Goal: Communication & Community: Answer question/provide support

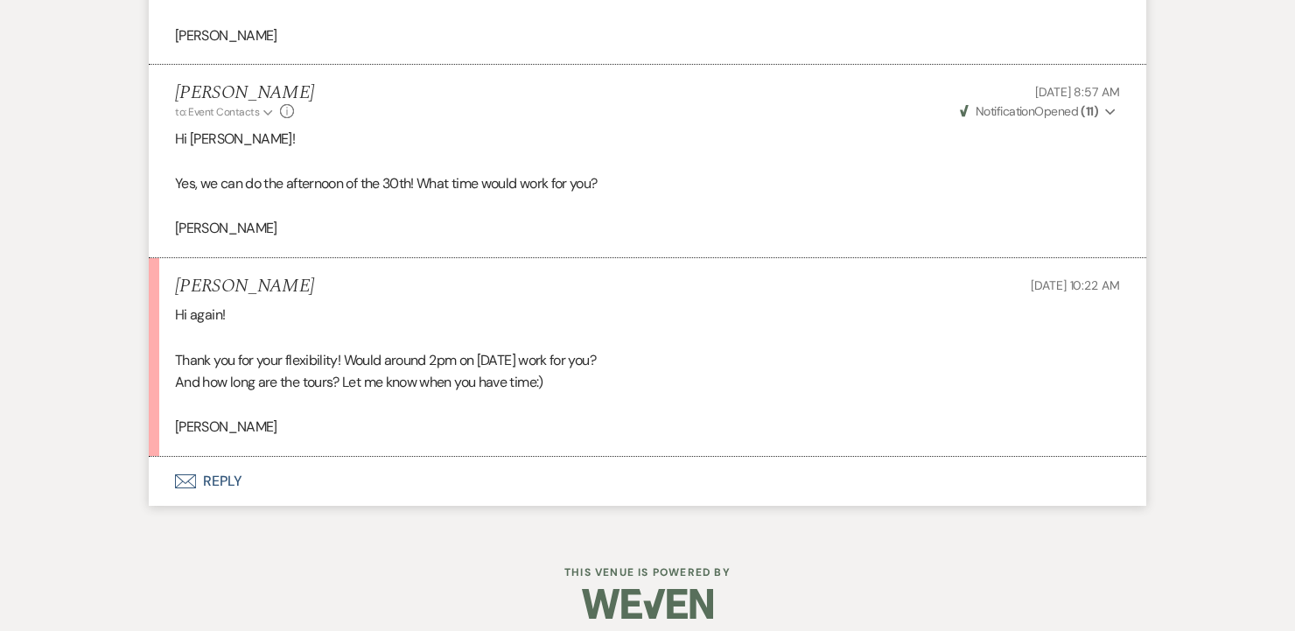
scroll to position [1838, 0]
click at [207, 476] on button "Envelope Reply" at bounding box center [648, 480] width 998 height 49
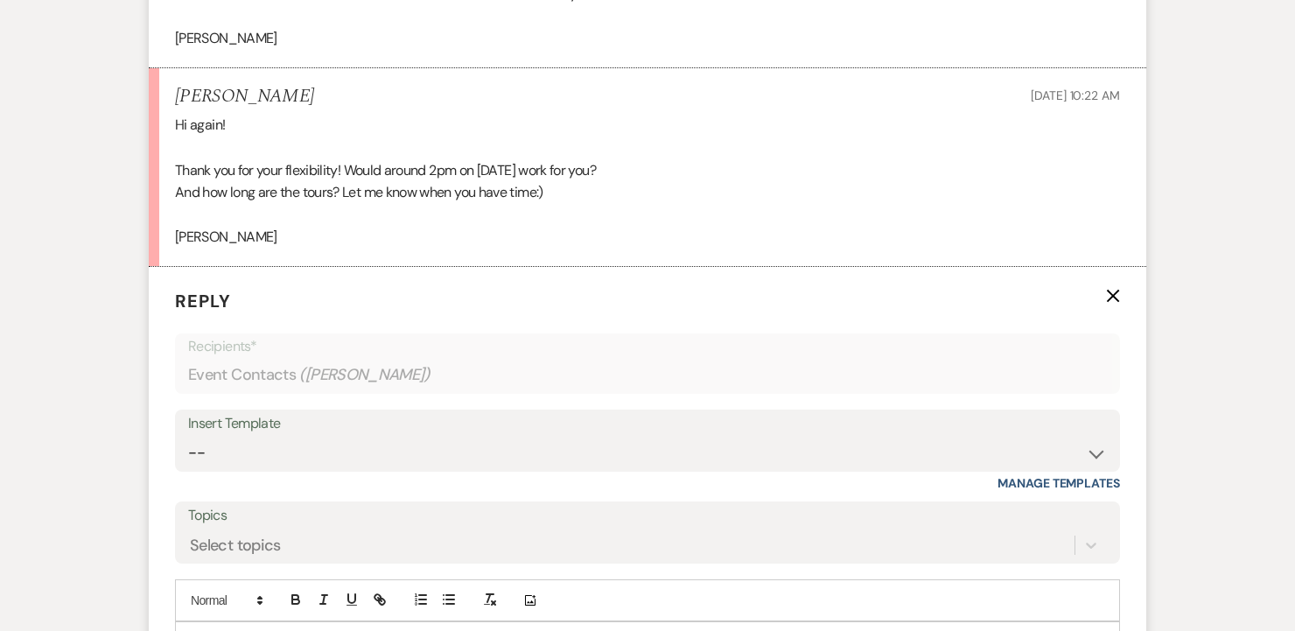
scroll to position [2131, 0]
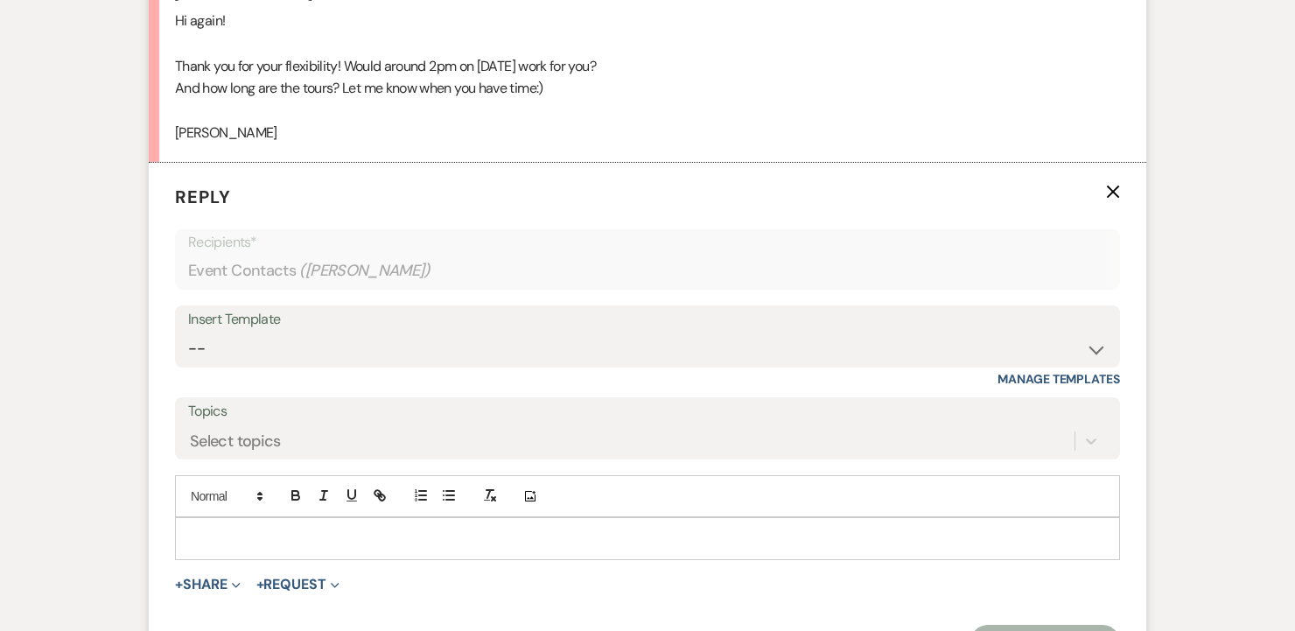
click at [331, 536] on p at bounding box center [647, 538] width 917 height 19
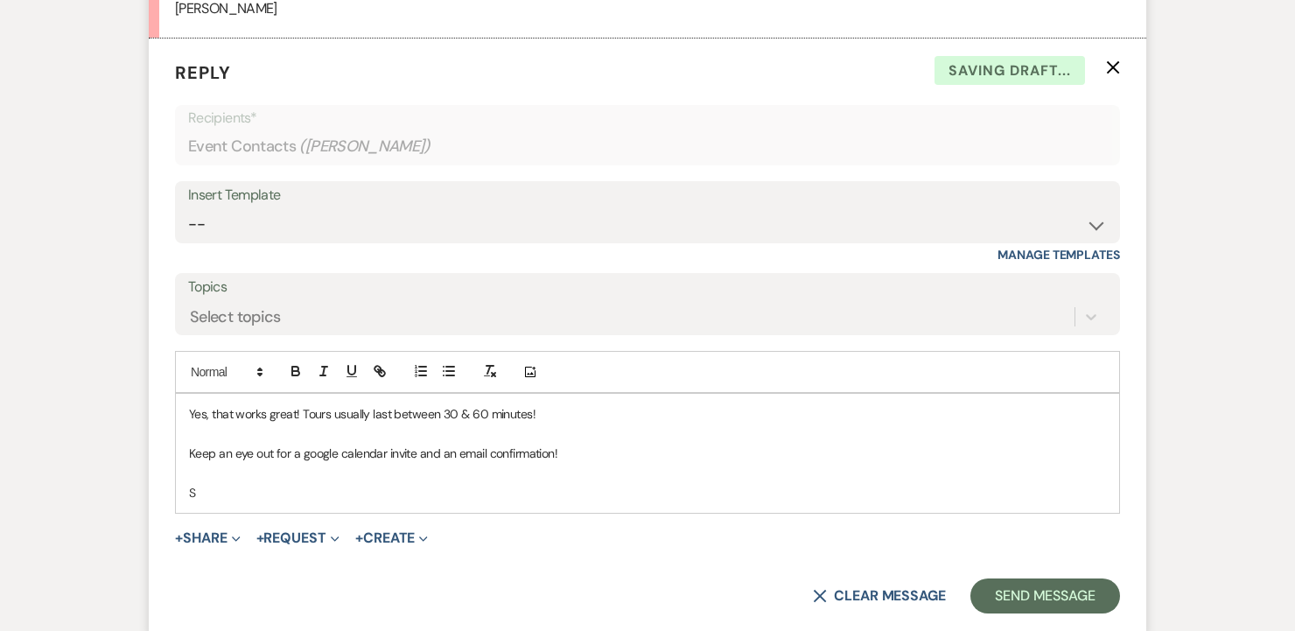
scroll to position [2256, 0]
click at [1073, 595] on button "Send Message" at bounding box center [1046, 595] width 150 height 35
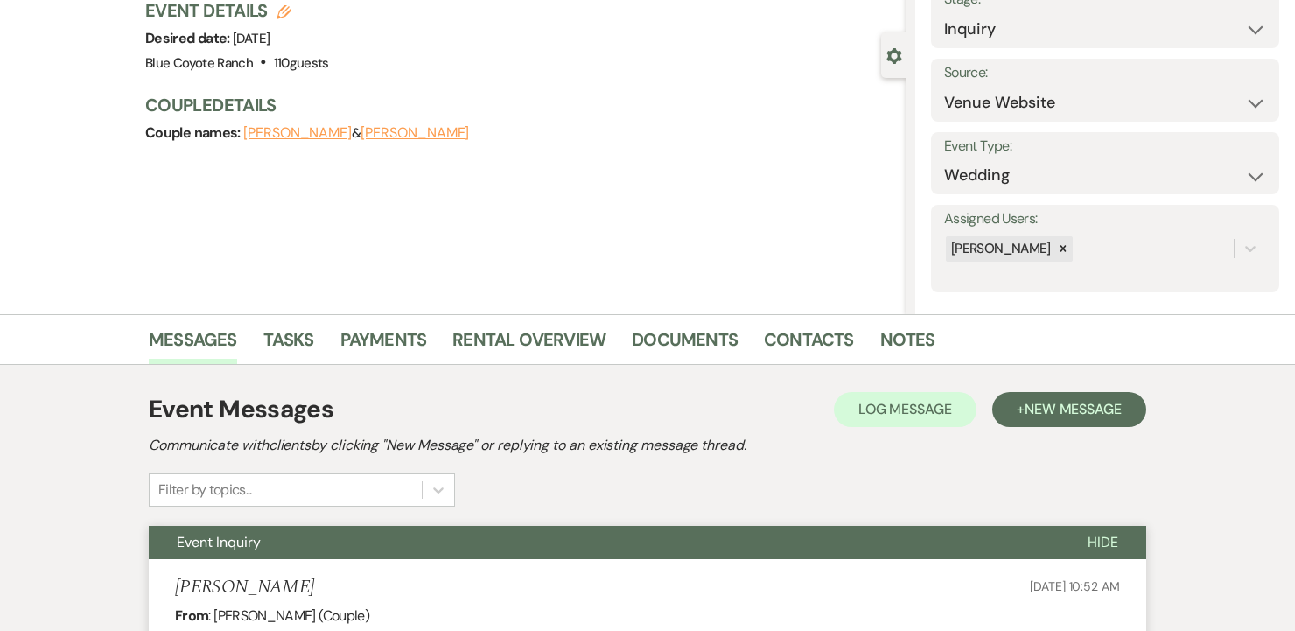
scroll to position [0, 0]
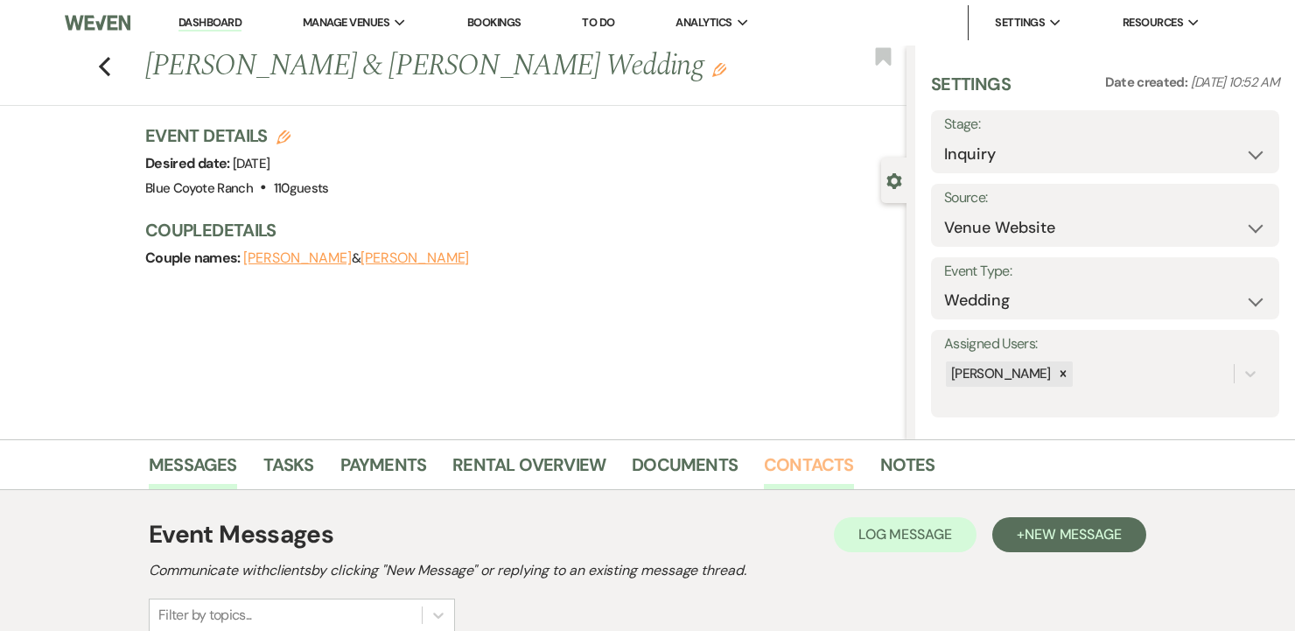
click at [799, 459] on link "Contacts" at bounding box center [809, 470] width 90 height 39
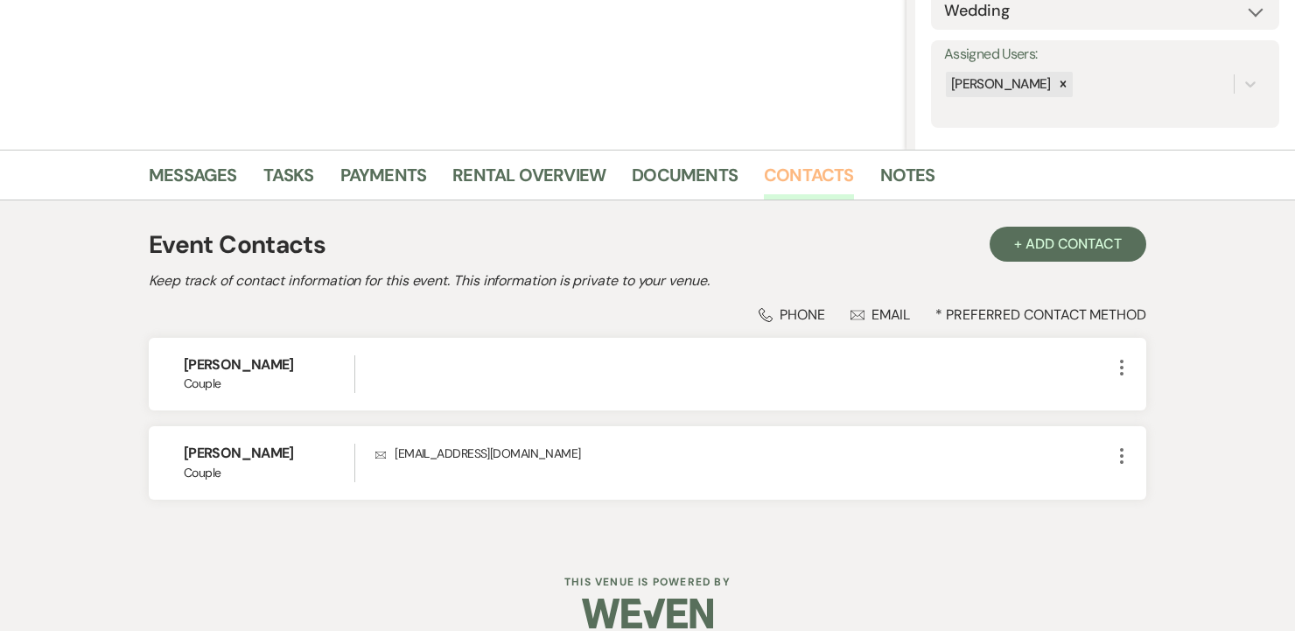
scroll to position [312, 0]
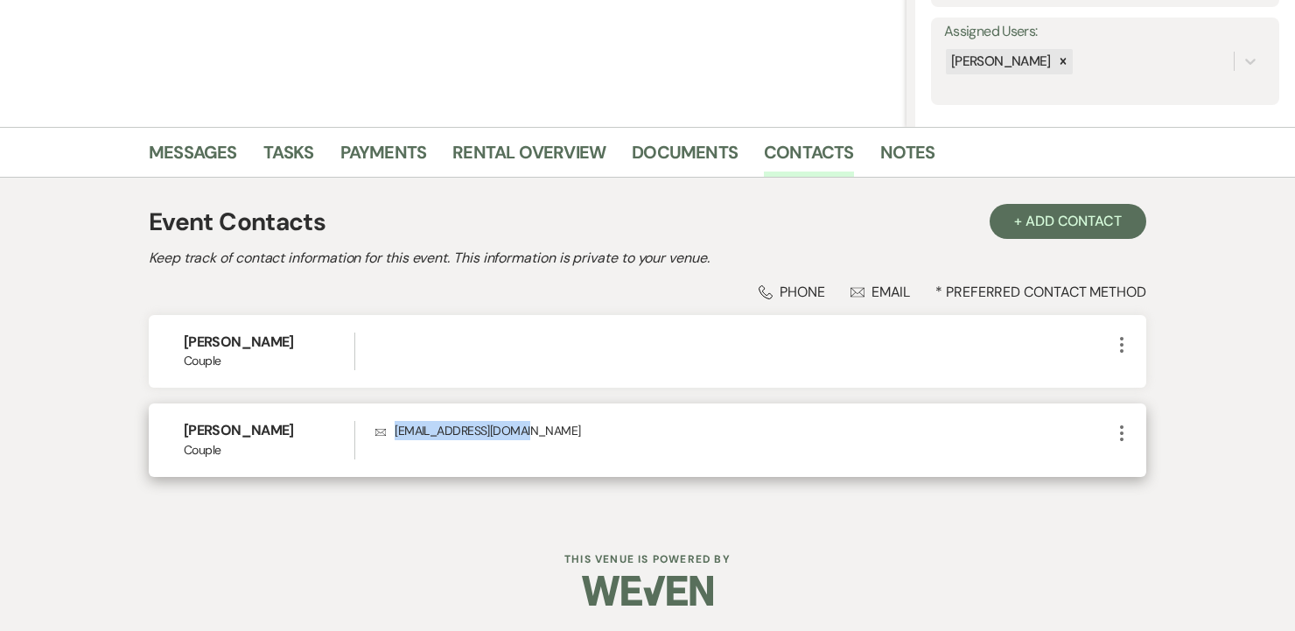
drag, startPoint x: 533, startPoint y: 430, endPoint x: 396, endPoint y: 431, distance: 136.5
click at [396, 431] on p "Envelope [EMAIL_ADDRESS][DOMAIN_NAME]" at bounding box center [743, 430] width 736 height 19
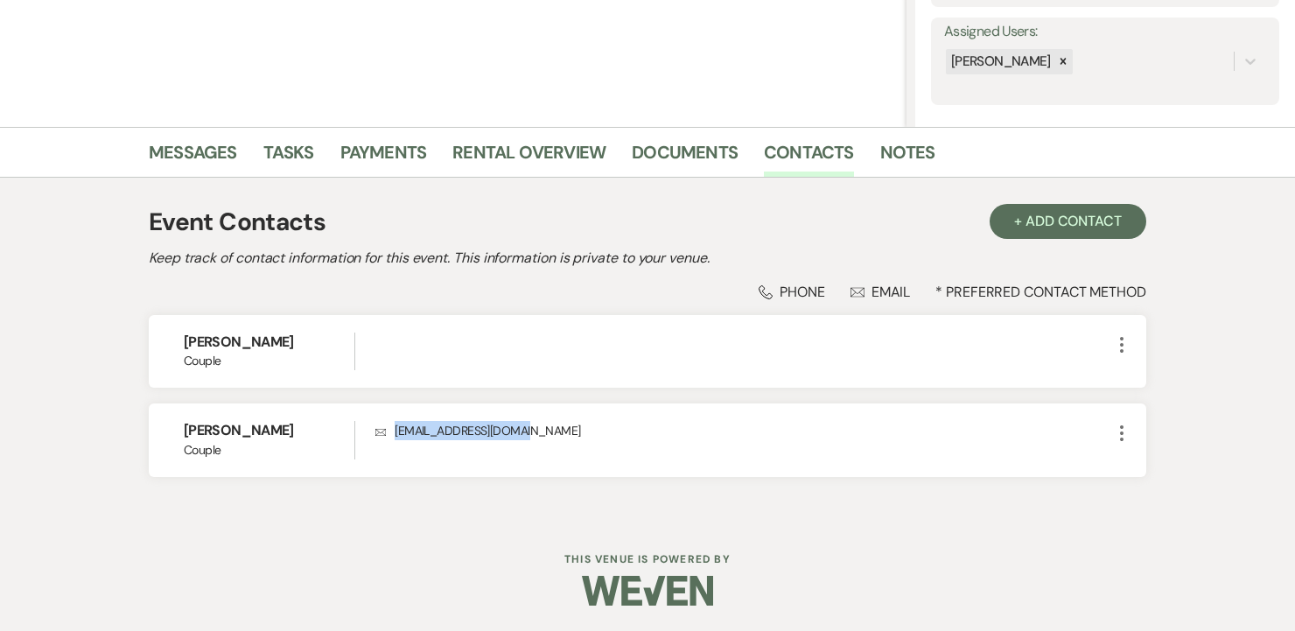
copy p "[EMAIL_ADDRESS][DOMAIN_NAME]"
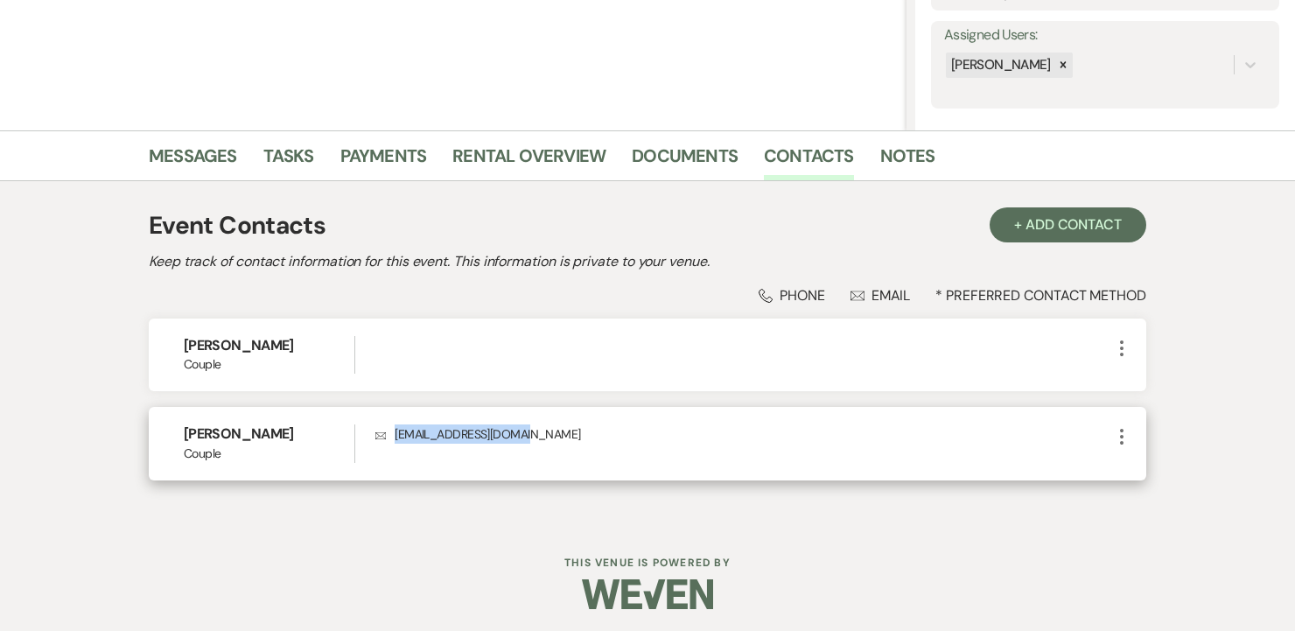
drag, startPoint x: 304, startPoint y: 438, endPoint x: 226, endPoint y: 438, distance: 77.9
click at [226, 438] on h6 "[PERSON_NAME]" at bounding box center [269, 433] width 171 height 19
click at [225, 438] on h6 "[PERSON_NAME]" at bounding box center [269, 433] width 171 height 19
drag, startPoint x: 227, startPoint y: 438, endPoint x: 182, endPoint y: 435, distance: 44.7
click at [182, 435] on div "[PERSON_NAME] Couple Envelope [EMAIL_ADDRESS][DOMAIN_NAME] More" at bounding box center [648, 443] width 998 height 73
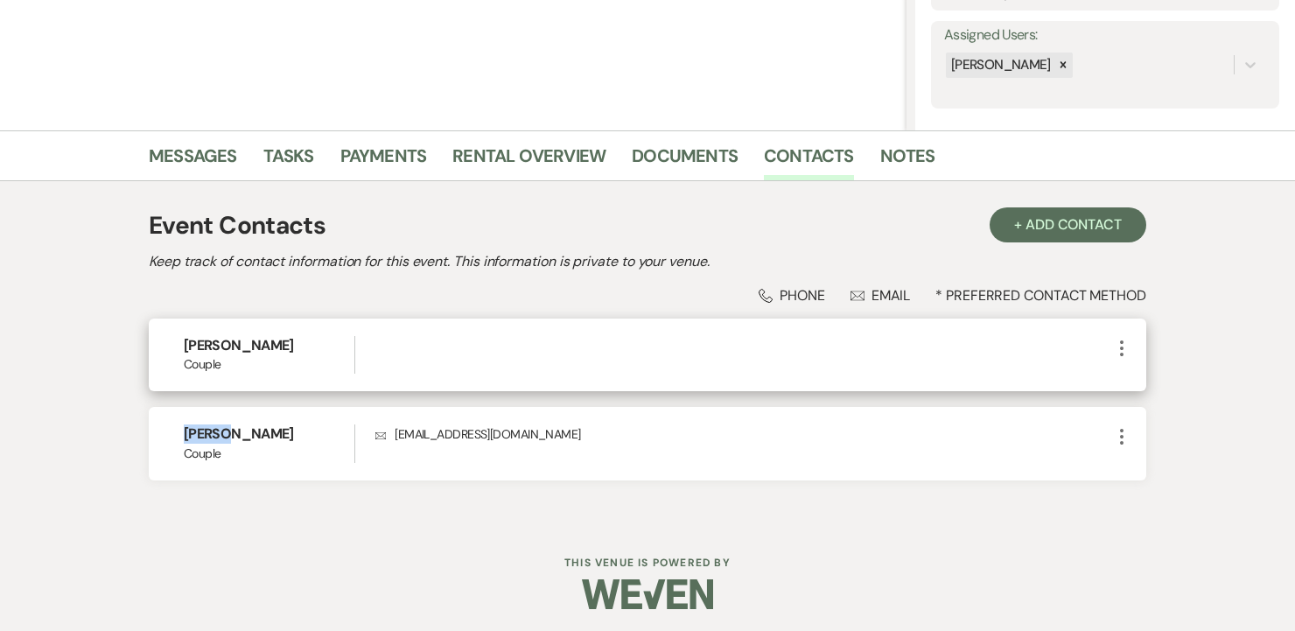
copy h6 "[PERSON_NAME]"
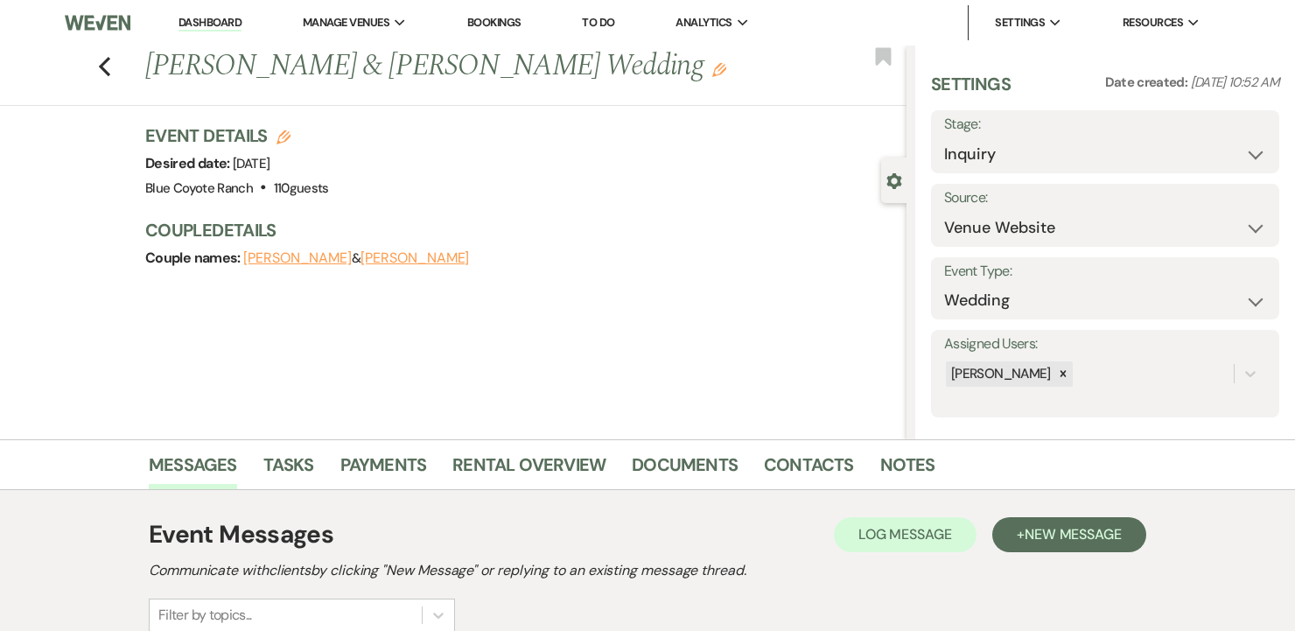
select select "5"
click at [789, 459] on link "Contacts" at bounding box center [809, 470] width 90 height 39
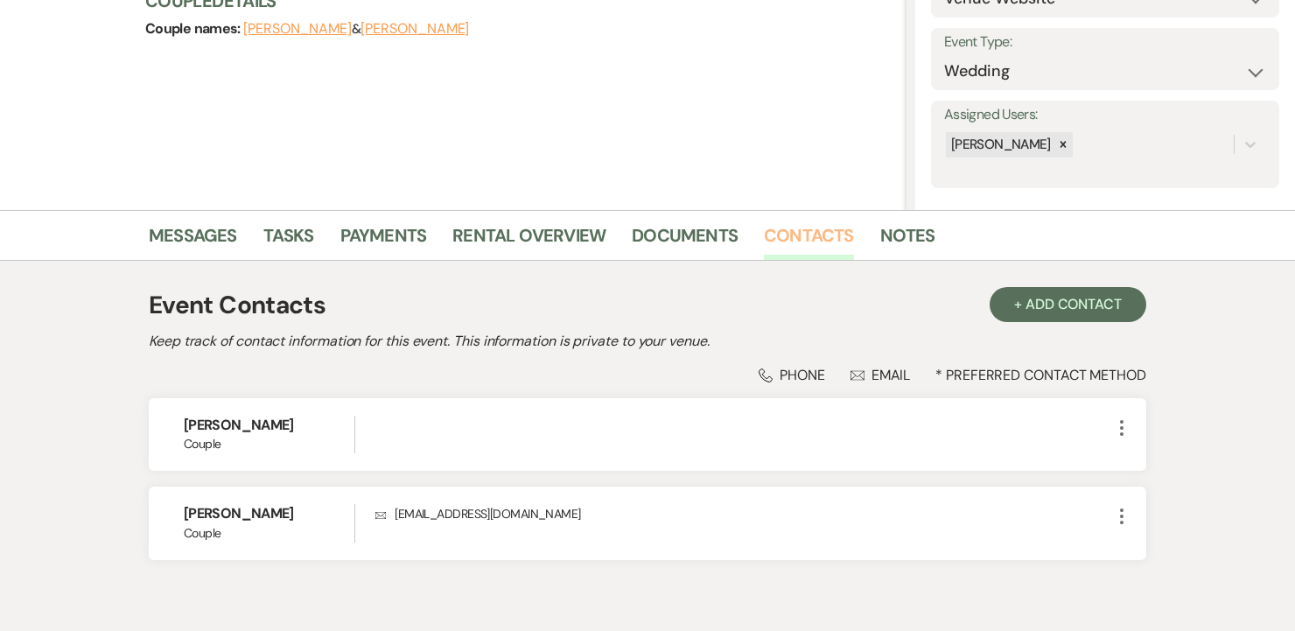
scroll to position [312, 0]
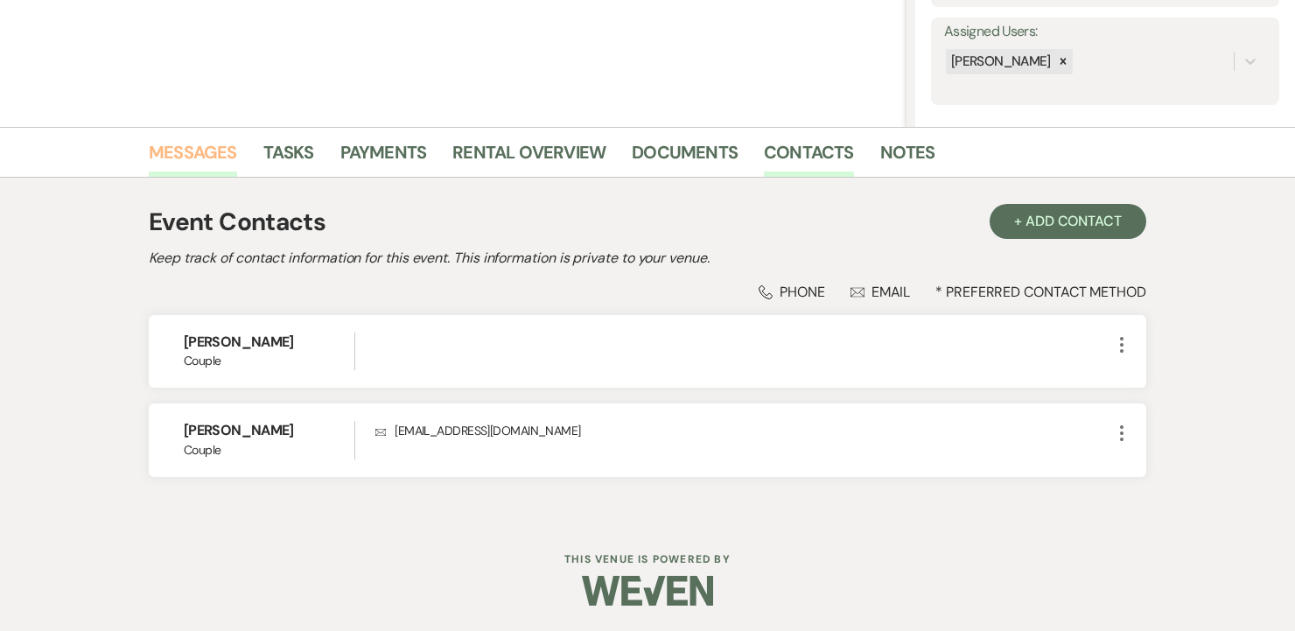
click at [198, 158] on link "Messages" at bounding box center [193, 157] width 88 height 39
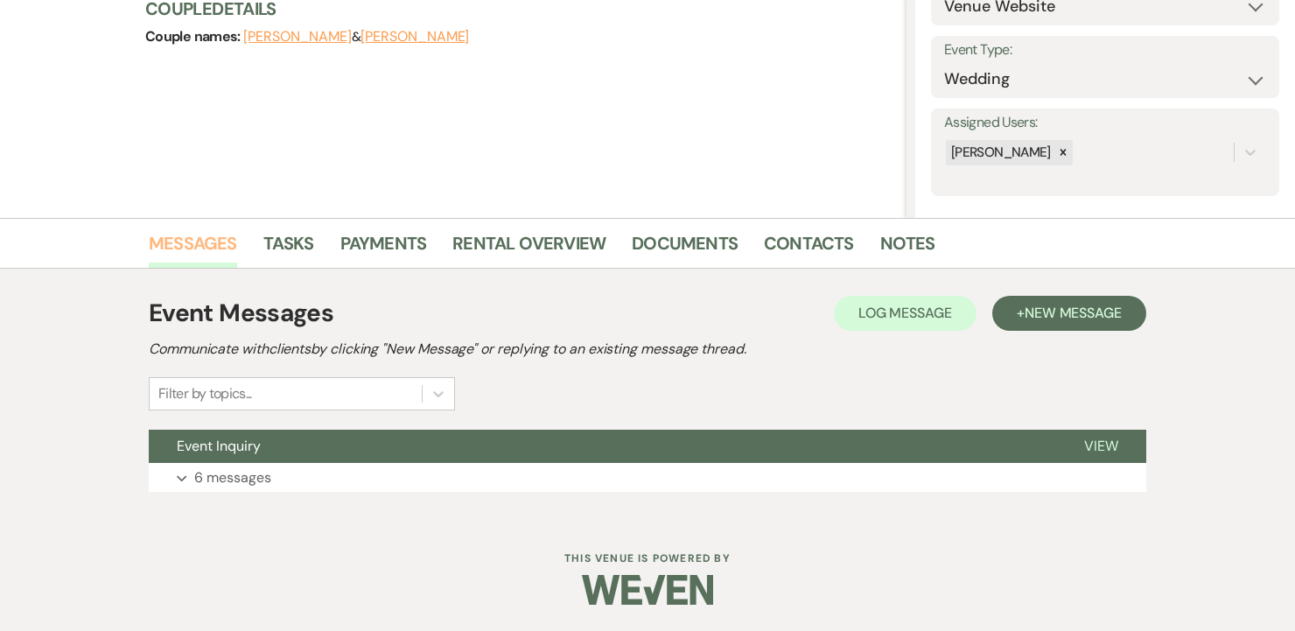
scroll to position [221, 0]
click at [434, 475] on button "Expand 6 messages" at bounding box center [648, 478] width 998 height 30
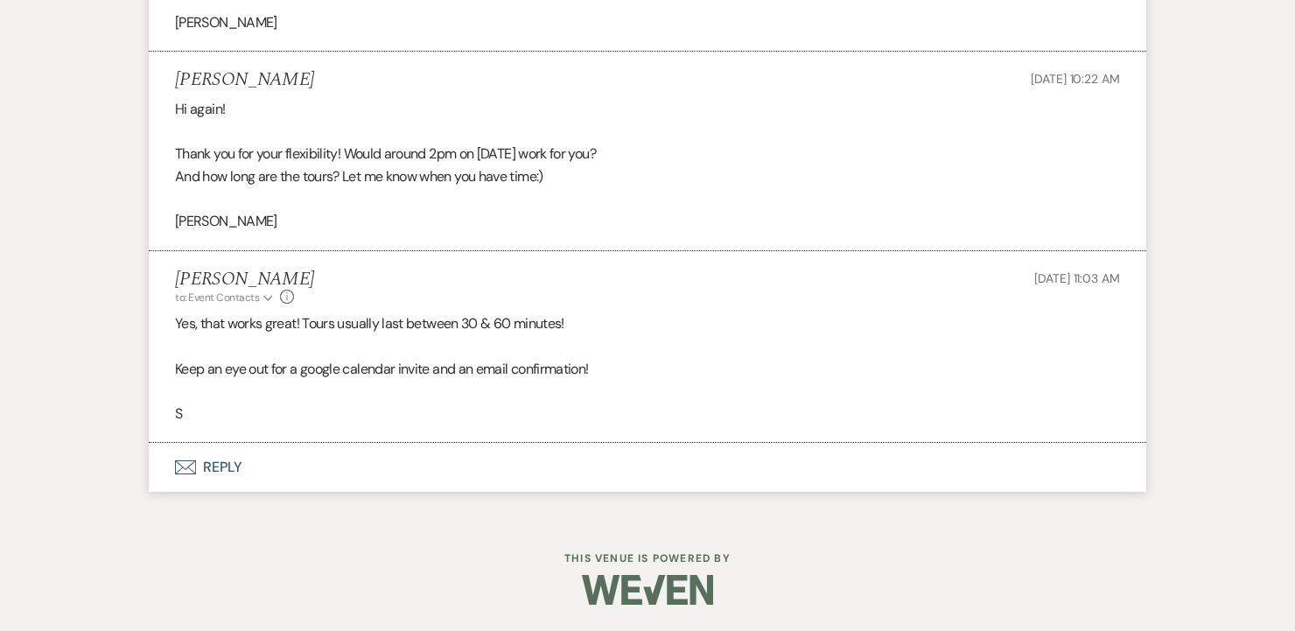
scroll to position [2043, 0]
click at [231, 470] on button "Envelope Reply" at bounding box center [648, 468] width 998 height 49
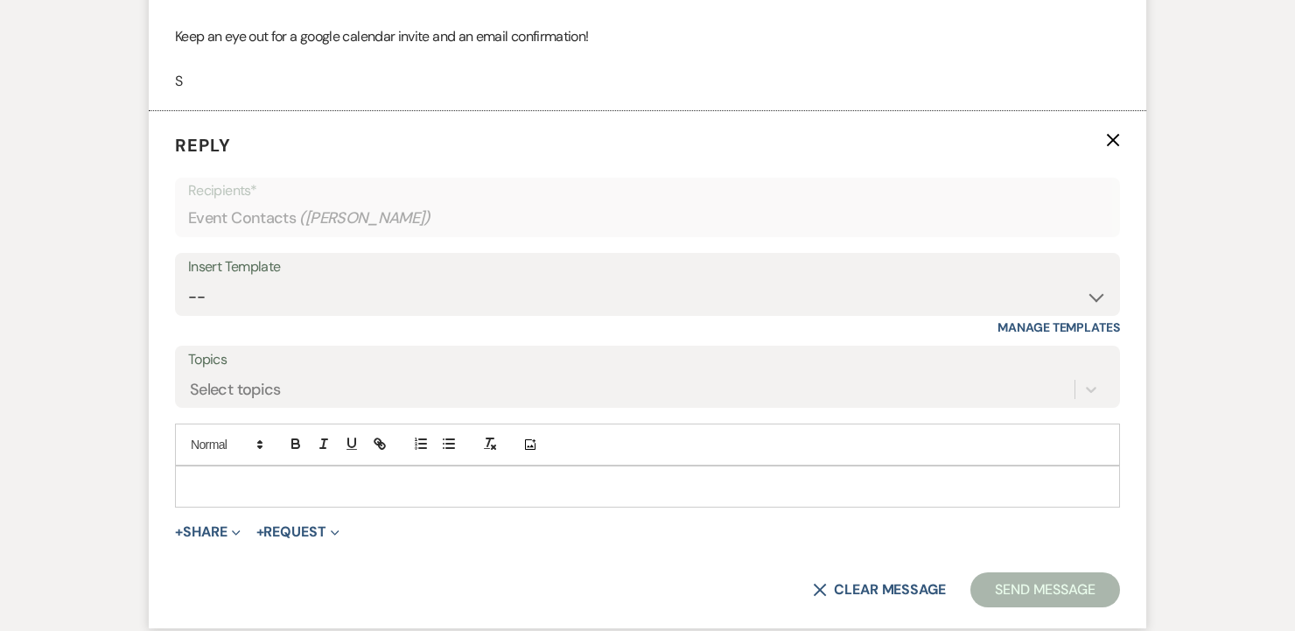
scroll to position [2430, 0]
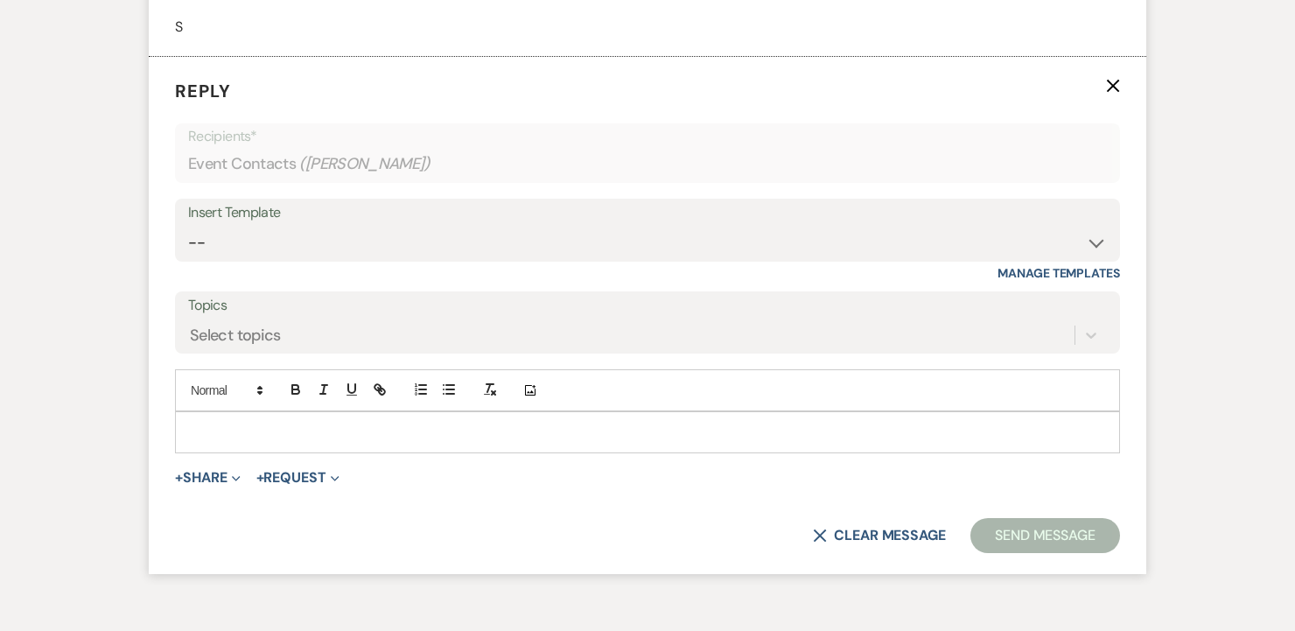
click at [382, 431] on p at bounding box center [647, 432] width 917 height 19
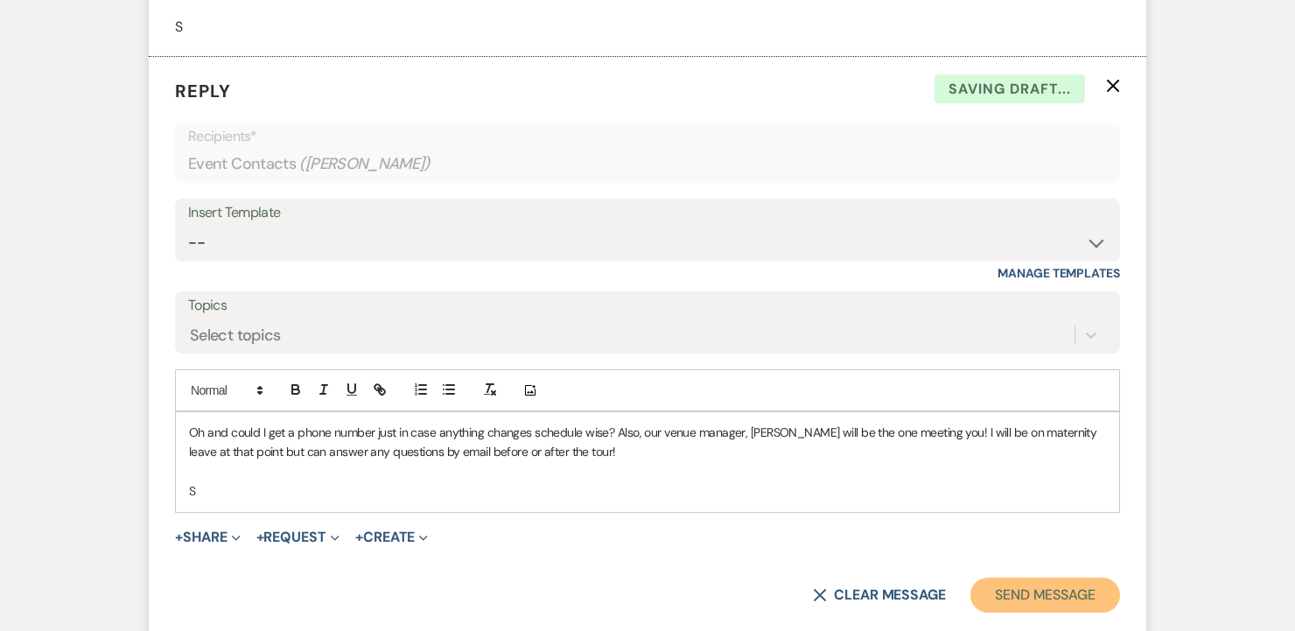
click at [1037, 606] on button "Send Message" at bounding box center [1046, 595] width 150 height 35
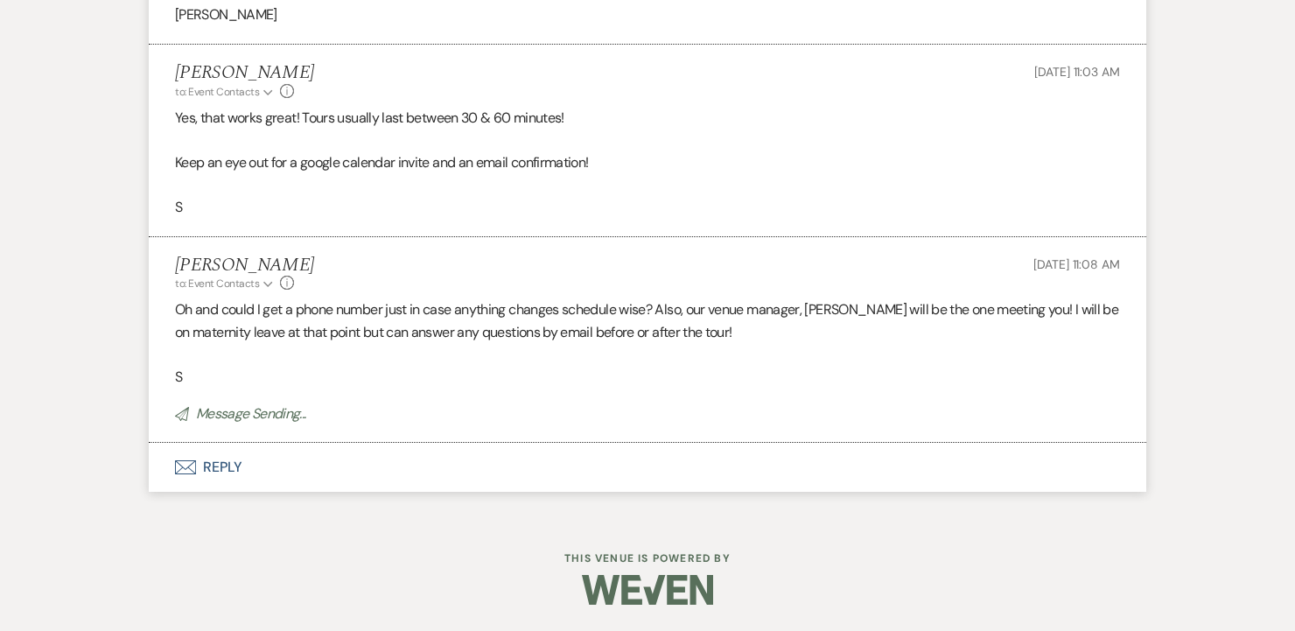
scroll to position [2249, 0]
